Goal: Information Seeking & Learning: Learn about a topic

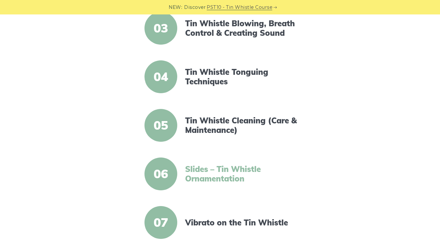
scroll to position [109, 0]
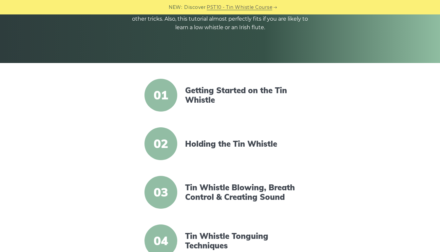
click at [334, 108] on article "01 Getting Started on the Tin Whistle" at bounding box center [220, 95] width 257 height 33
click at [252, 97] on link "Getting Started on the Tin Whistle" at bounding box center [241, 95] width 113 height 19
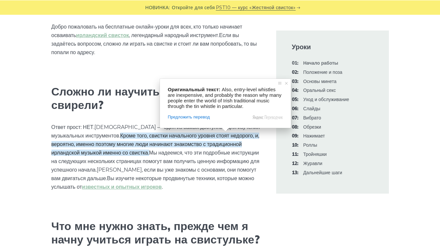
scroll to position [219, 0]
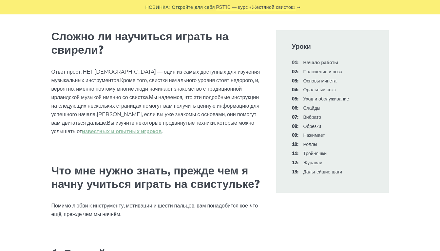
click at [272, 51] on div "Уроки 01: Начало работы 02: Положение и поза 03: Основы минета 04: Оральный сек…" at bounding box center [332, 111] width 128 height 163
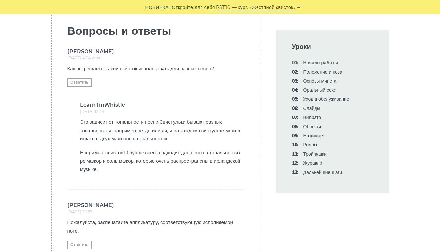
scroll to position [1803, 0]
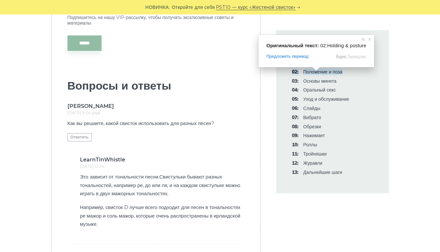
click at [316, 74] on ya-tr-span "Положение и поза" at bounding box center [322, 72] width 39 height 6
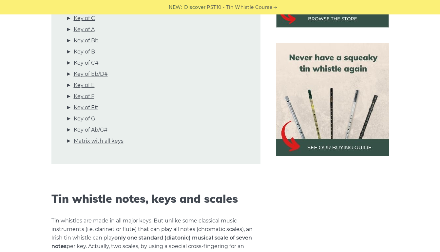
scroll to position [219, 0]
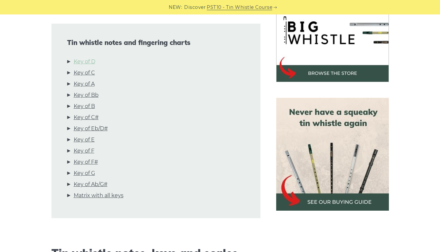
click at [81, 58] on link "Key of D" at bounding box center [85, 61] width 22 height 9
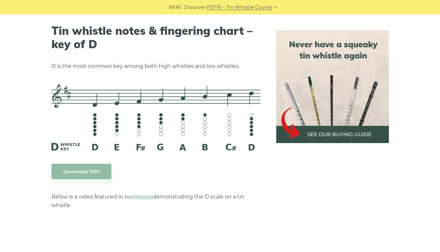
scroll to position [1032, 0]
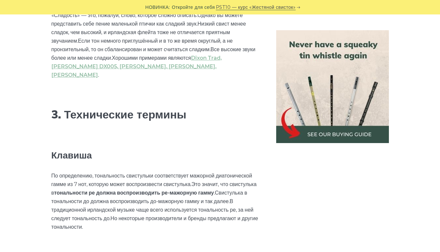
scroll to position [2021, 0]
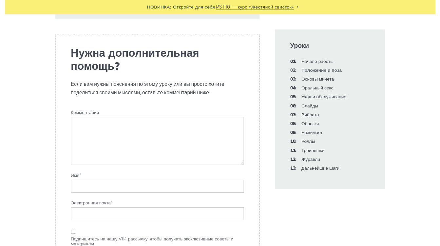
scroll to position [983, 0]
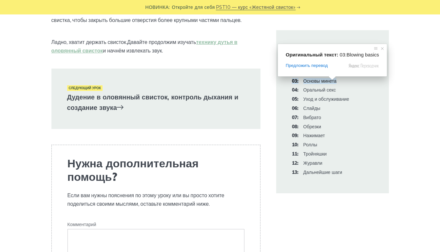
click at [328, 80] on span at bounding box center [332, 78] width 9 height 4
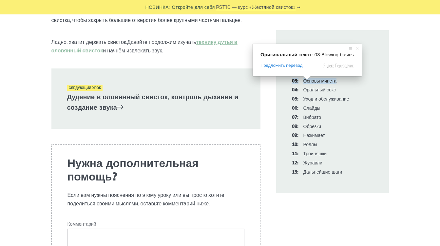
click at [310, 82] on ya-tr-span "Основы минета" at bounding box center [319, 81] width 33 height 6
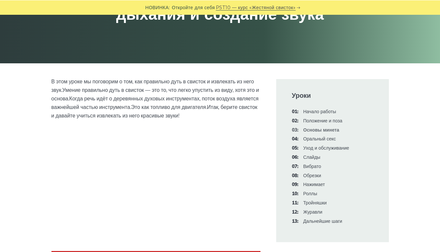
scroll to position [119, 0]
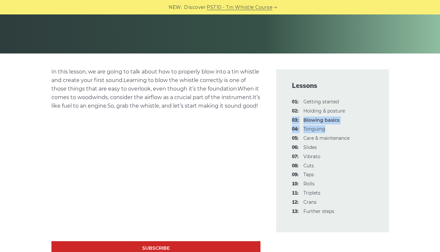
drag, startPoint x: 329, startPoint y: 129, endPoint x: 292, endPoint y: 120, distance: 37.4
click at [292, 120] on ul "01: Getting started 02: Holding & posture 03: Blowing basics 04: Tonguing 05: C…" at bounding box center [332, 156] width 81 height 117
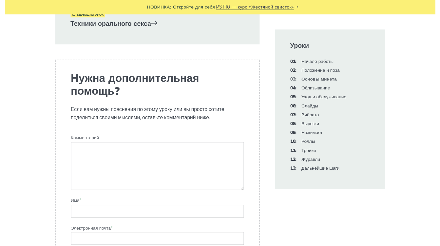
scroll to position [1202, 0]
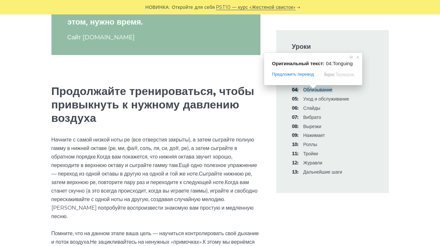
click at [313, 89] on span at bounding box center [313, 87] width 9 height 4
click at [314, 89] on span at bounding box center [314, 87] width 9 height 4
click at [324, 90] on ya-tr-span "Облизывание" at bounding box center [317, 90] width 29 height 6
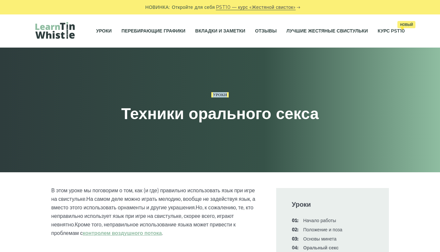
drag, startPoint x: 93, startPoint y: 98, endPoint x: 135, endPoint y: 152, distance: 69.1
click at [4, 131] on div "Уроки Техники орального секса" at bounding box center [220, 110] width 440 height 125
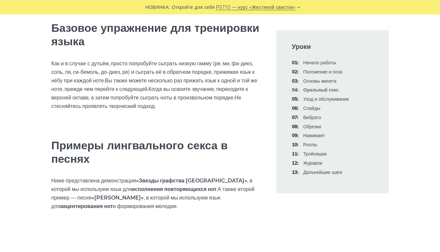
scroll to position [874, 0]
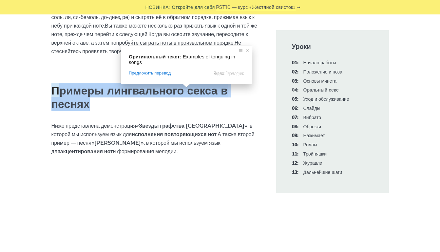
drag, startPoint x: 64, startPoint y: 93, endPoint x: 136, endPoint y: 103, distance: 72.4
click at [136, 102] on h2 "Примеры лингвального секса в песнях" at bounding box center [155, 97] width 209 height 27
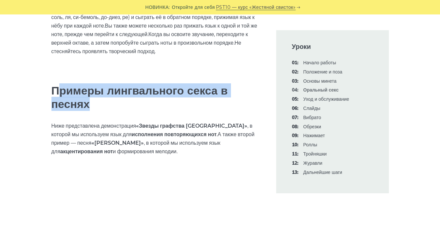
click at [172, 111] on h2 "Примеры лингвального секса в песнях" at bounding box center [155, 97] width 209 height 27
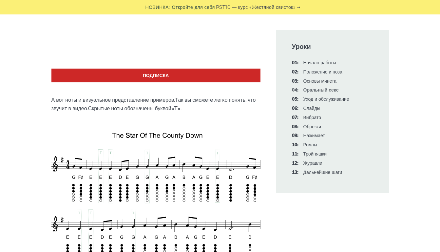
scroll to position [983, 0]
